Goal: Information Seeking & Learning: Learn about a topic

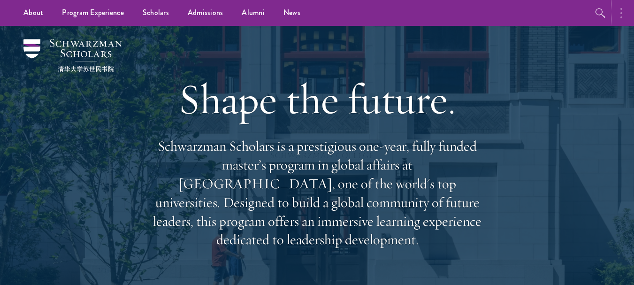
click at [620, 22] on button "button" at bounding box center [623, 13] width 21 height 26
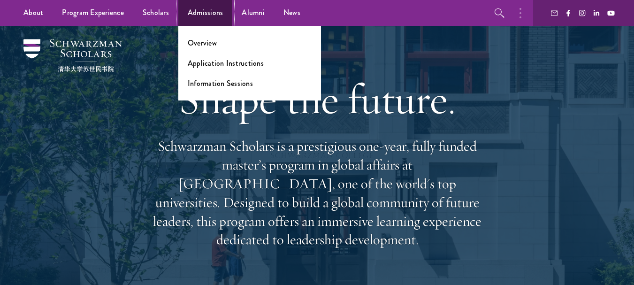
click at [204, 11] on link "Admissions" at bounding box center [205, 13] width 54 height 26
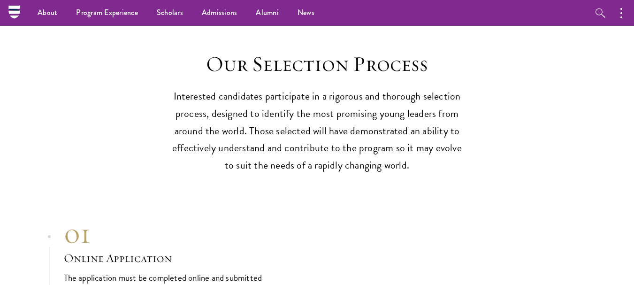
scroll to position [2557, 0]
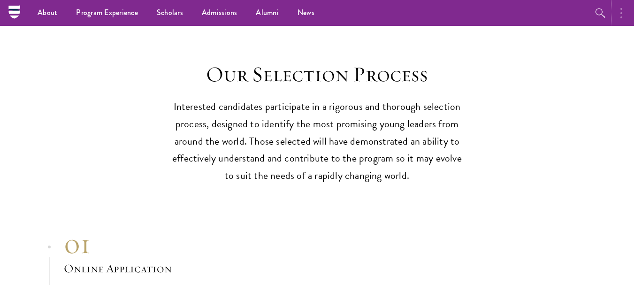
click at [623, 9] on button "button" at bounding box center [623, 13] width 21 height 26
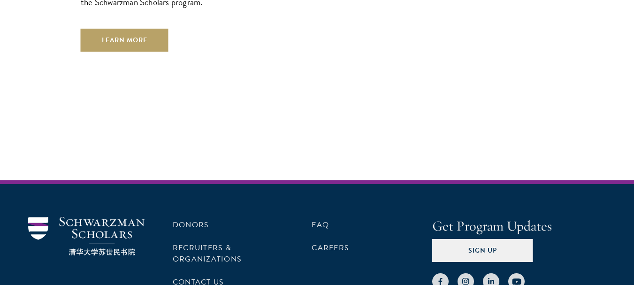
scroll to position [2795, 0]
